Goal: Task Accomplishment & Management: Complete application form

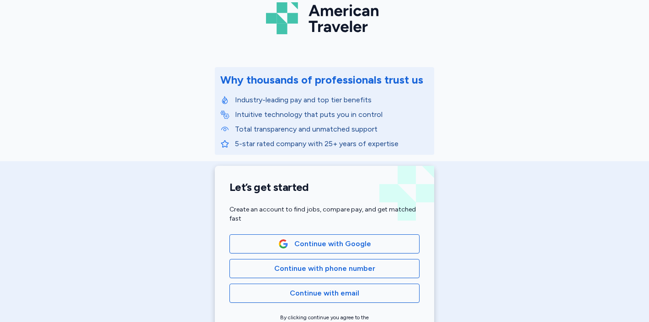
scroll to position [112, 0]
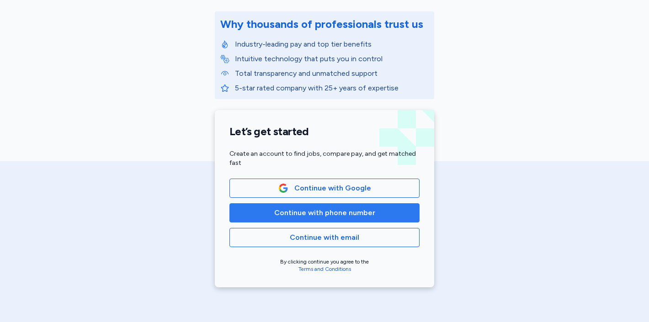
click at [308, 217] on span "Continue with phone number" at bounding box center [324, 212] width 101 height 11
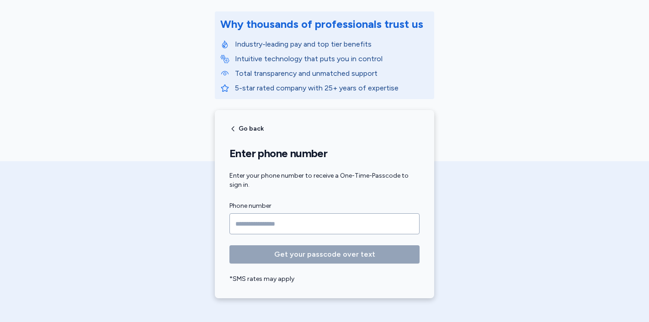
click at [293, 220] on input "Phone number" at bounding box center [324, 223] width 190 height 21
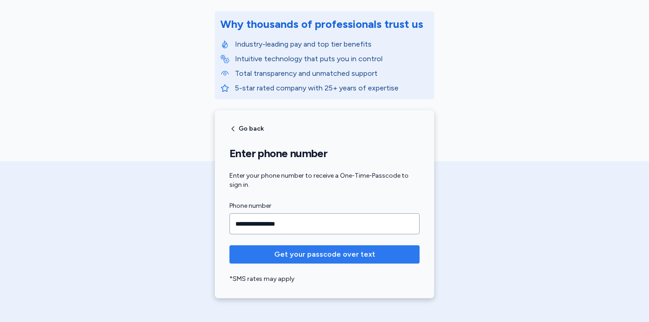
type input "**********"
click at [326, 253] on span "Get your passcode over text" at bounding box center [324, 254] width 101 height 11
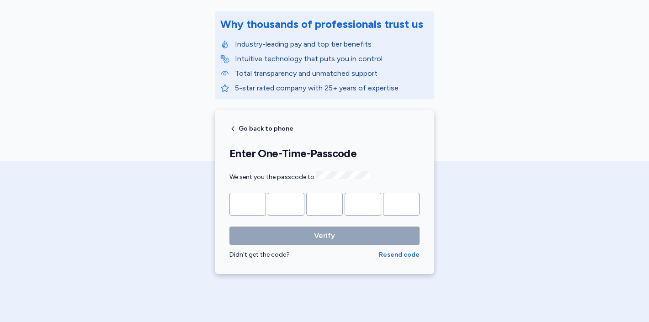
click at [249, 201] on input "Please enter OTP character 1" at bounding box center [247, 204] width 37 height 23
type input "*"
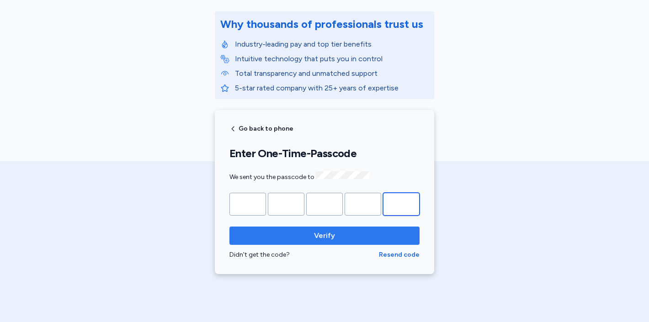
type input "*"
click at [280, 230] on span "Verify" at bounding box center [324, 235] width 175 height 11
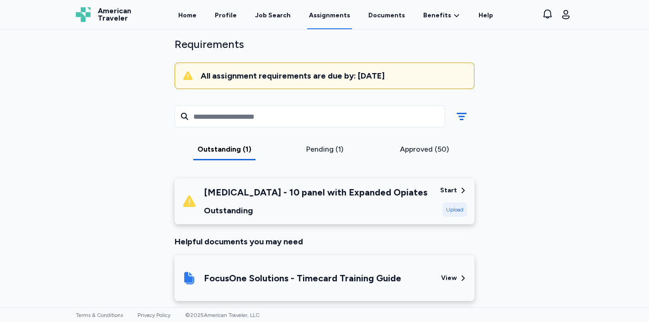
scroll to position [61, 0]
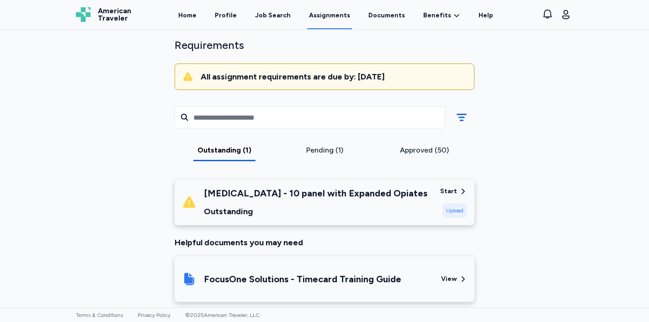
click at [325, 149] on div "Pending (1)" at bounding box center [324, 150] width 93 height 11
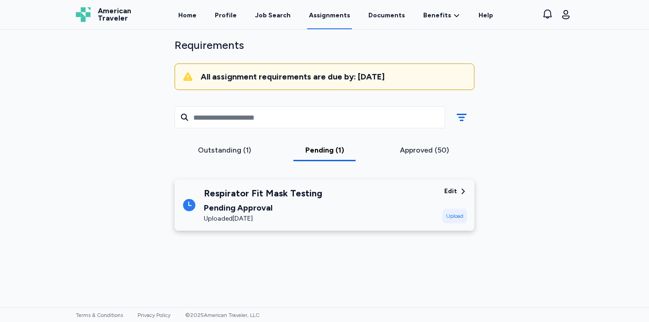
click at [405, 153] on div "Approved (50)" at bounding box center [424, 150] width 93 height 11
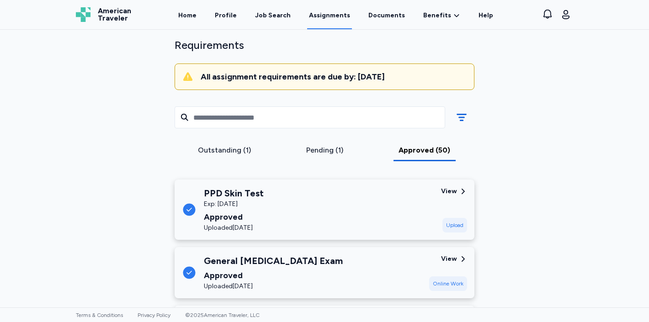
click at [458, 192] on div "View" at bounding box center [454, 191] width 26 height 9
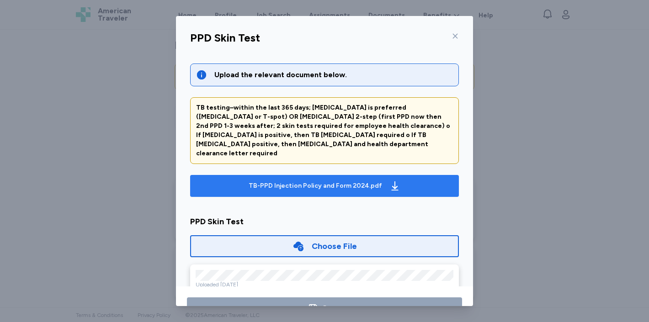
click at [317, 181] on div "TB-PPD Injection Policy and Form 2024.pdf" at bounding box center [315, 185] width 133 height 9
